Goal: Information Seeking & Learning: Learn about a topic

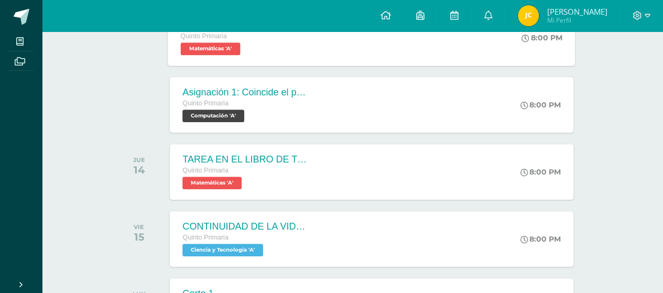
scroll to position [107, 0]
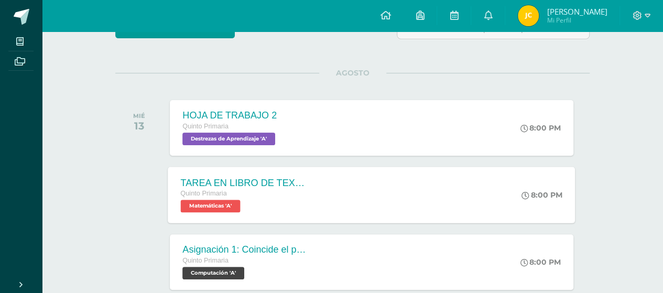
drag, startPoint x: 208, startPoint y: 204, endPoint x: 229, endPoint y: 207, distance: 21.2
click at [208, 204] on span "Matemáticas 'A'" at bounding box center [211, 206] width 60 height 13
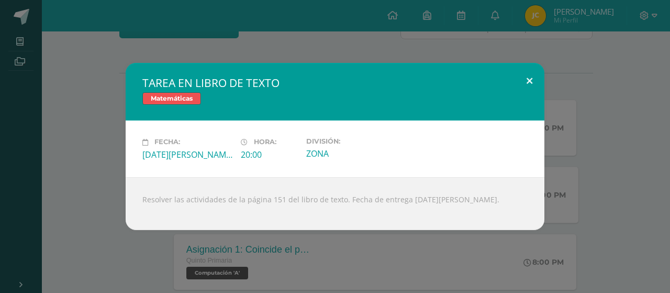
click at [534, 77] on button at bounding box center [530, 81] width 30 height 36
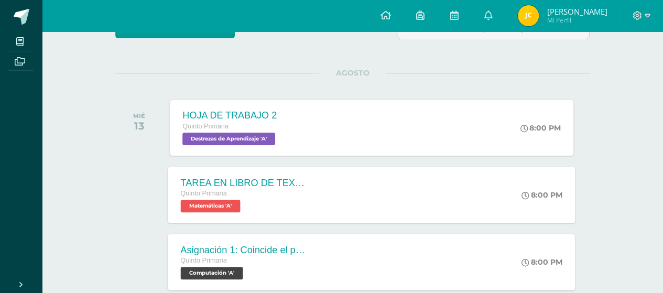
scroll to position [159, 0]
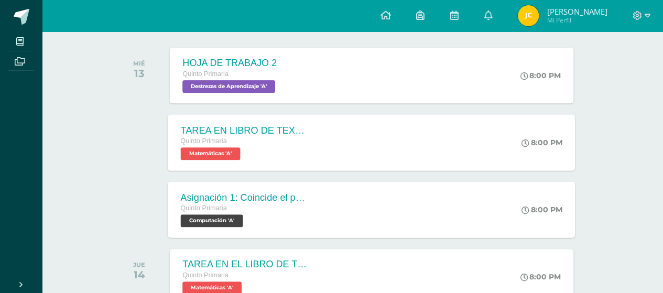
click at [216, 219] on span "Computación 'A'" at bounding box center [212, 220] width 62 height 13
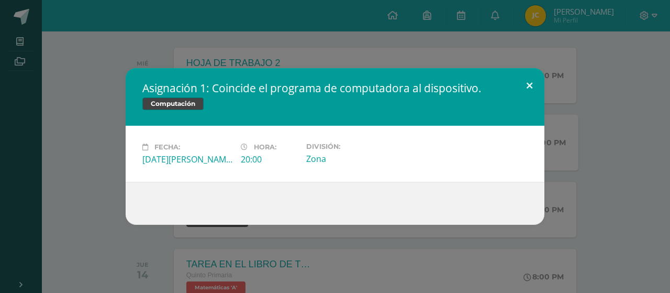
click at [527, 86] on button at bounding box center [530, 86] width 30 height 36
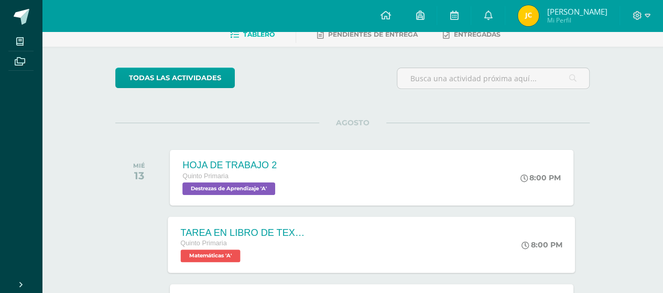
scroll to position [0, 0]
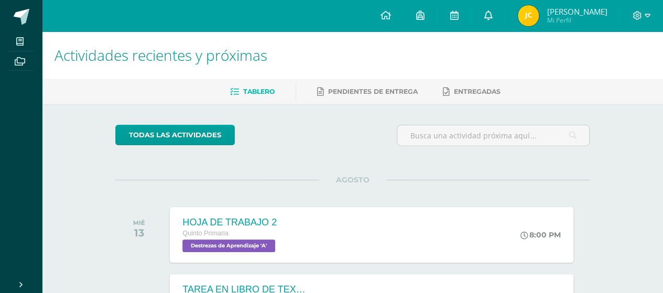
click at [492, 18] on icon at bounding box center [487, 14] width 8 height 9
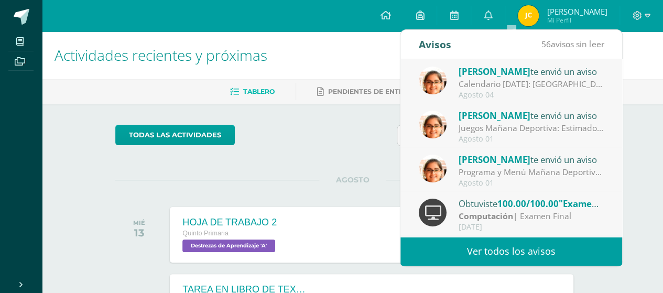
click at [506, 87] on div "Calendario [DATE]: [GEOGRAPHIC_DATA], enviamos adjunto el calendario de activid…" at bounding box center [531, 84] width 146 height 12
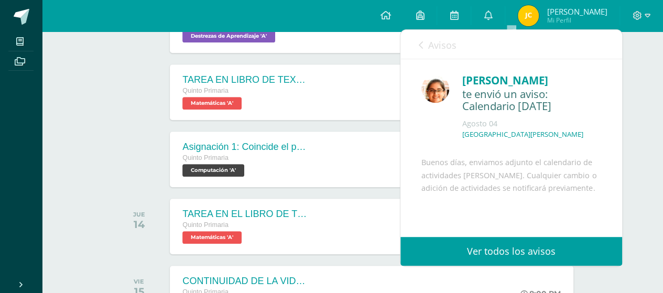
click at [648, 114] on div "Actividades recientes y próximas Tablero Pendientes de entrega Entregadas todas…" at bounding box center [352, 189] width 621 height 735
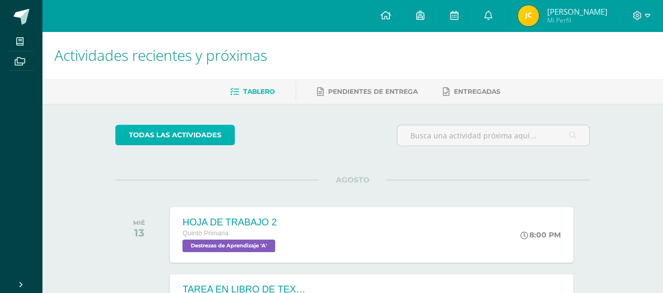
click at [175, 139] on link "todas las Actividades" at bounding box center [174, 135] width 119 height 20
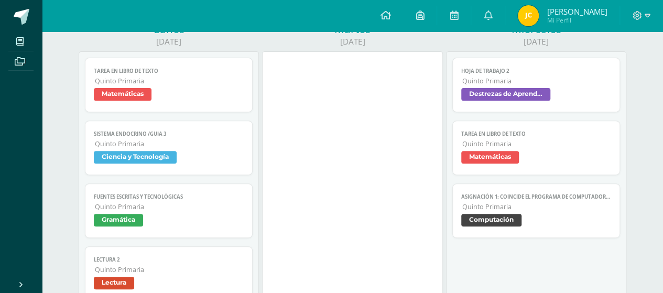
scroll to position [210, 0]
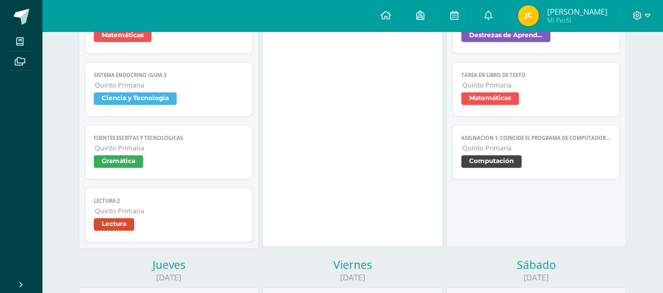
click at [170, 182] on div "TAREA EN LIBRO DE TEXTO Matemáticas Cargando contenido TAREA EN LIBRO DE TEXTO …" at bounding box center [169, 120] width 168 height 243
click at [120, 206] on span "Quinto Primaria" at bounding box center [169, 210] width 149 height 9
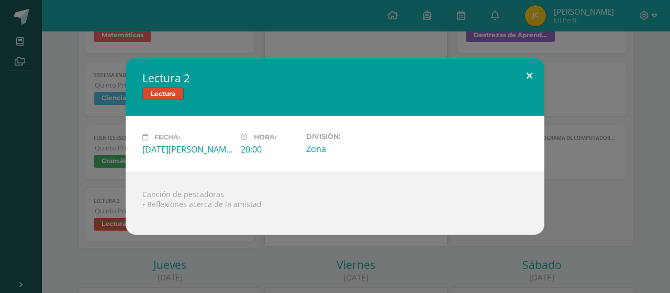
click at [524, 80] on button at bounding box center [530, 76] width 30 height 36
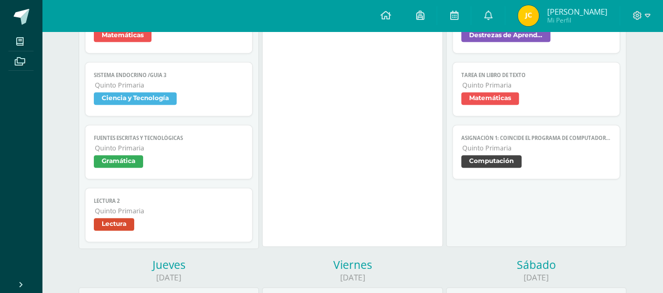
click at [220, 139] on span "Fuentes escritas y tecnológicas" at bounding box center [169, 138] width 150 height 7
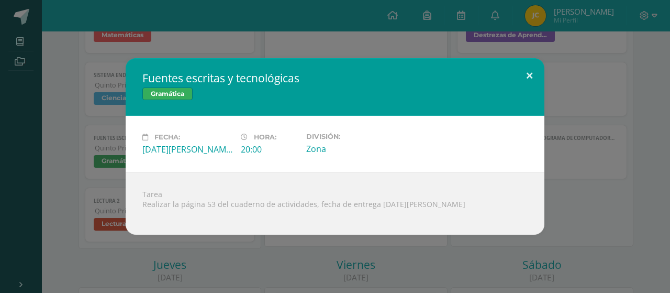
click at [526, 89] on div "Fuentes escritas y tecnológicas Gramática Fecha: Lunes 11 de Agosto Hora: 20:00…" at bounding box center [335, 146] width 419 height 177
click at [518, 75] on button at bounding box center [530, 76] width 30 height 36
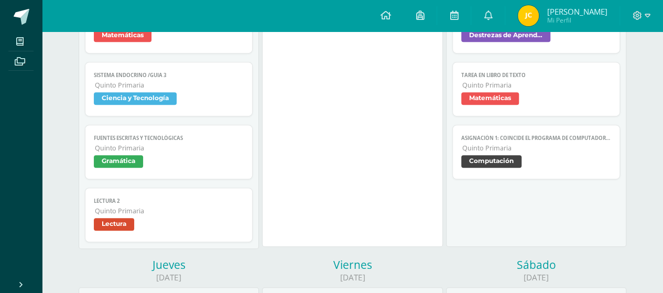
click at [500, 81] on span "Quinto Primaria" at bounding box center [536, 85] width 149 height 9
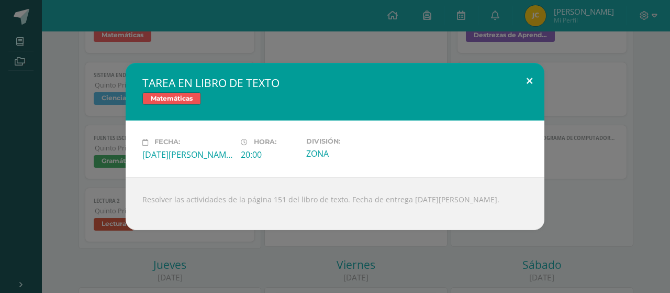
click at [531, 75] on button at bounding box center [530, 81] width 30 height 36
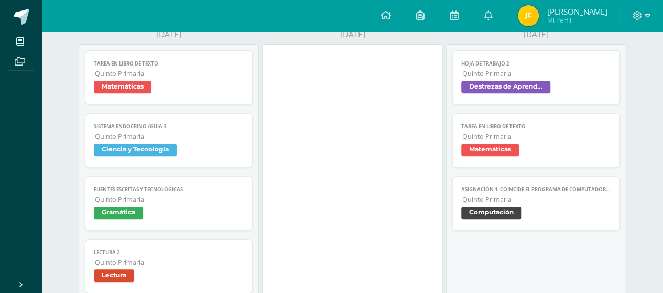
scroll to position [157, 0]
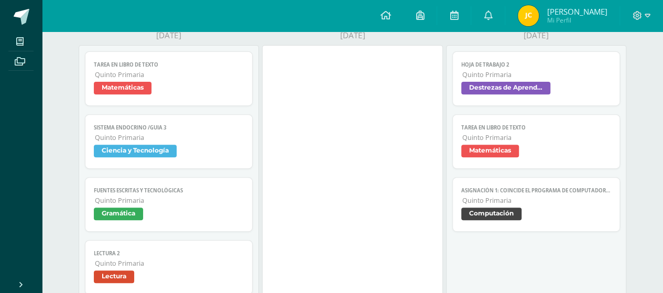
click at [565, 100] on link "HOJA DE TRABAJO 2 Quinto Primaria Destrezas de Aprendizaje" at bounding box center [536, 78] width 168 height 54
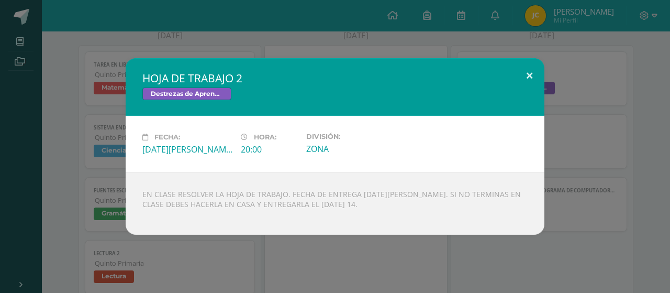
click at [536, 71] on button at bounding box center [530, 76] width 30 height 36
